Goal: Information Seeking & Learning: Find specific fact

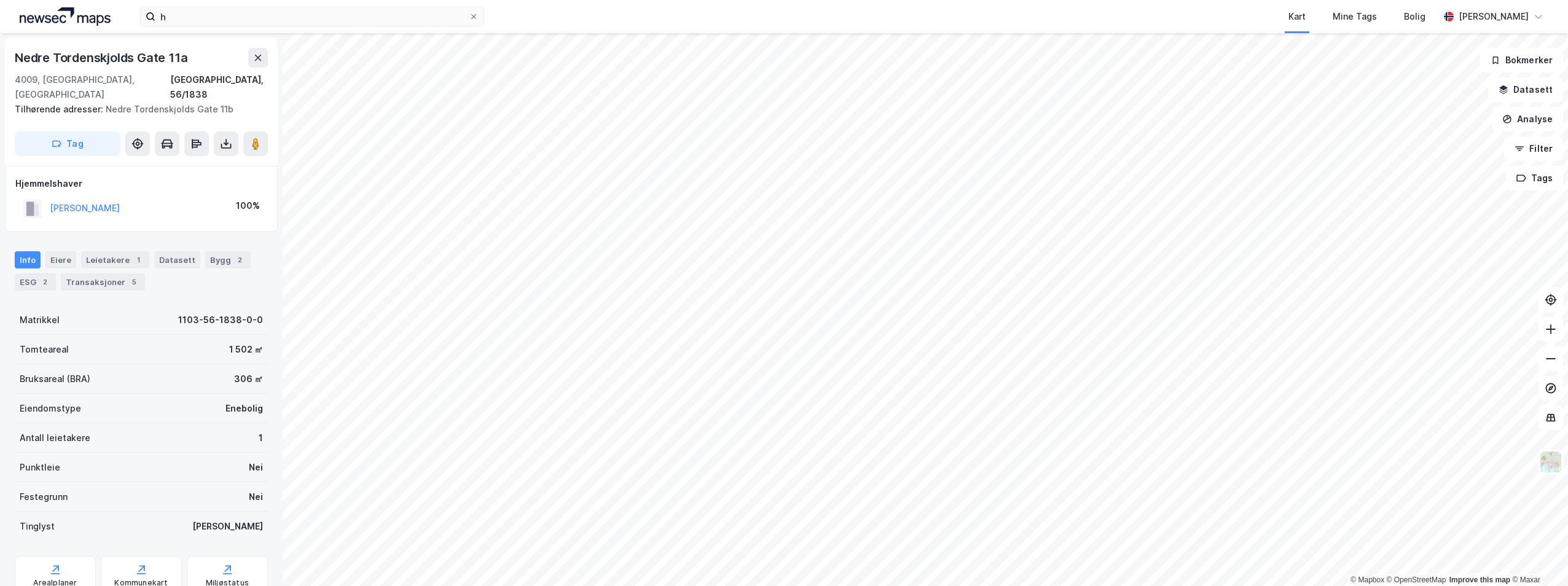
scroll to position [2, 0]
click at [94, 271] on div "Transaksjoner 5" at bounding box center [102, 279] width 84 height 18
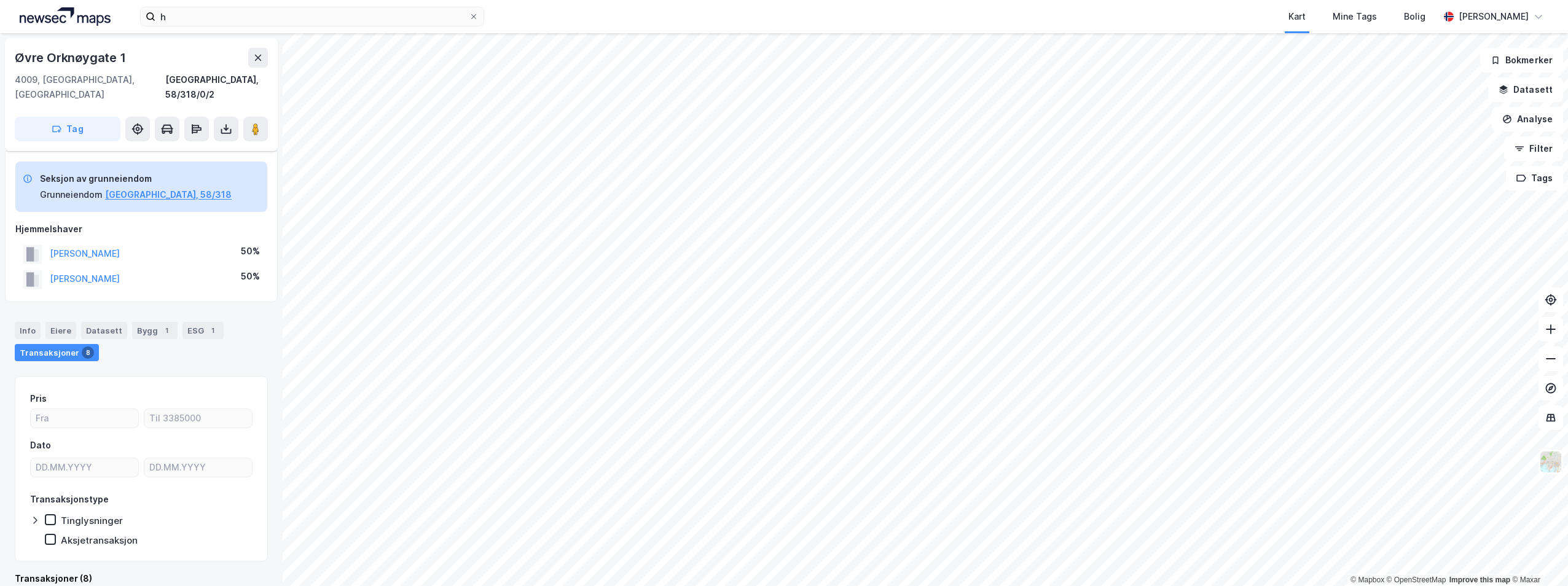
scroll to position [5, 0]
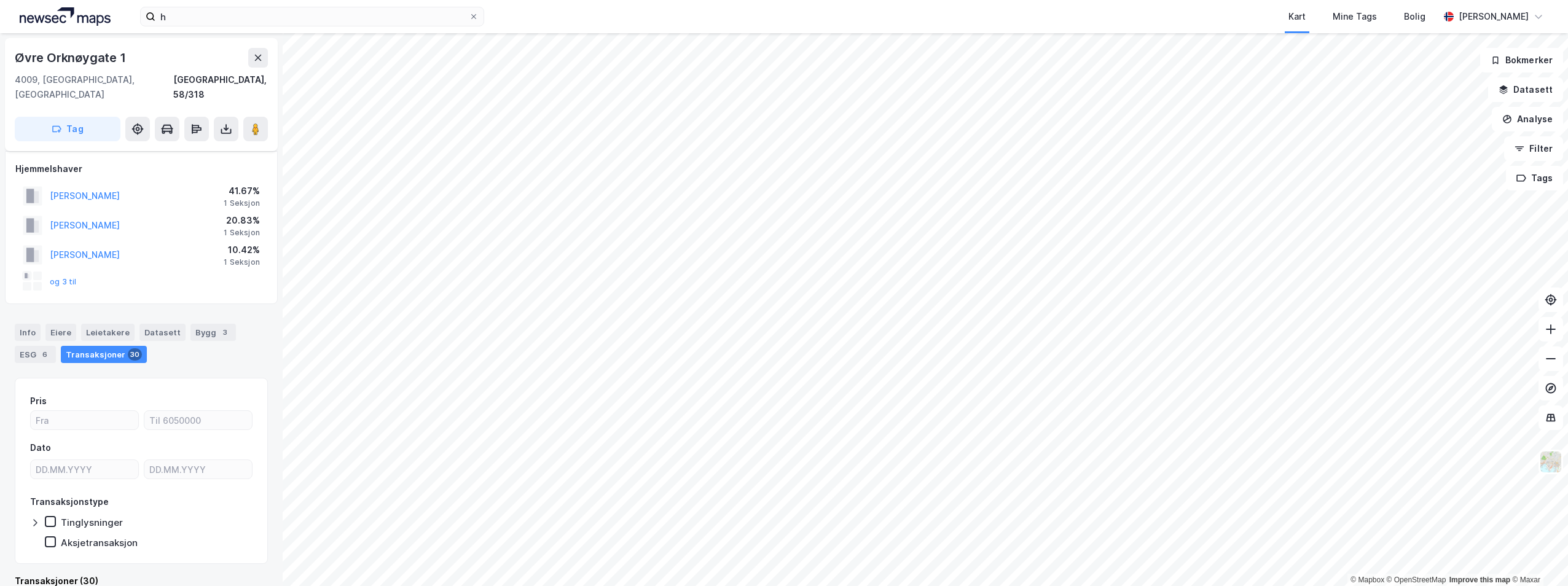
scroll to position [5, 0]
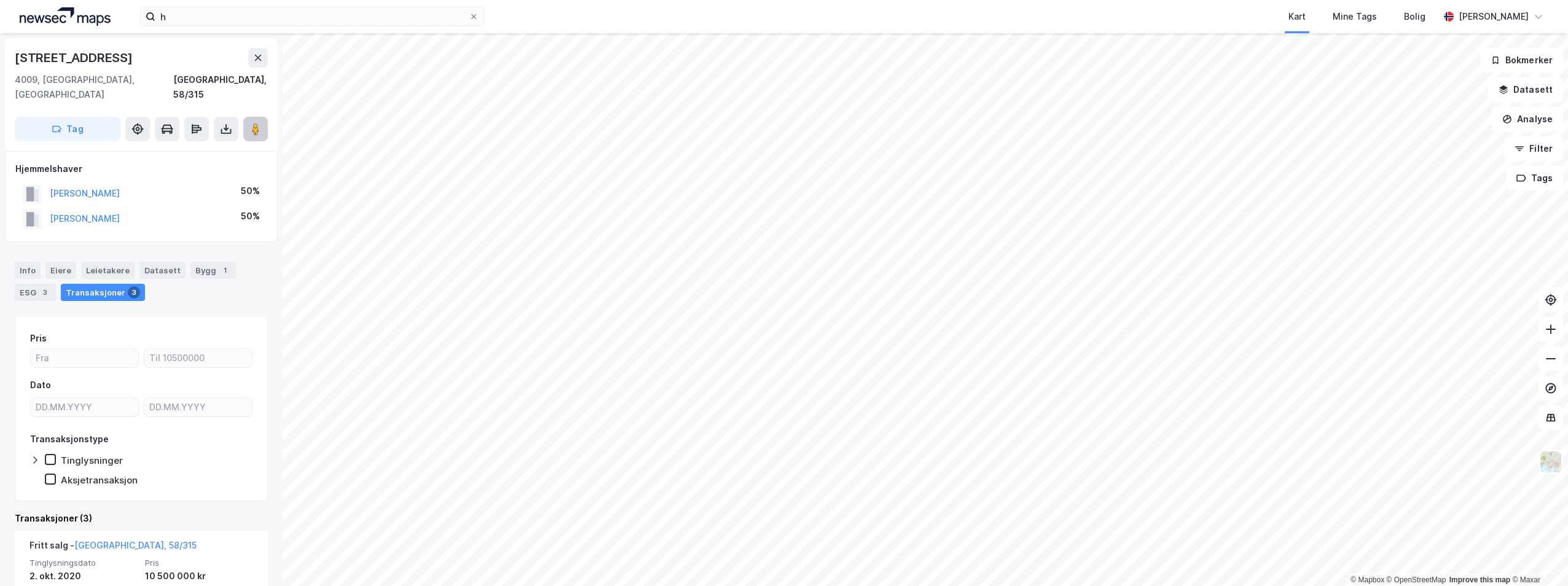
click at [260, 123] on icon at bounding box center [255, 129] width 12 height 12
drag, startPoint x: 16, startPoint y: 56, endPoint x: 128, endPoint y: 63, distance: 112.2
click at [128, 63] on div "[STREET_ADDRESS]" at bounding box center [141, 57] width 253 height 20
copy div "[STREET_ADDRESS]"
